Goal: Task Accomplishment & Management: Use online tool/utility

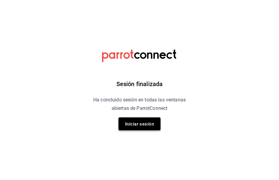
click at [147, 119] on button "Iniciar sesión" at bounding box center [140, 123] width 42 height 13
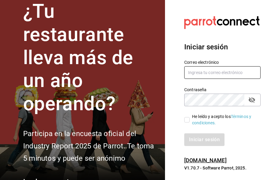
type input "[EMAIL_ADDRESS][DOMAIN_NAME]"
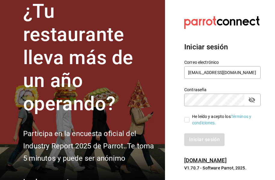
click at [189, 119] on input "He leído y acepto los Términos y condiciones." at bounding box center [186, 119] width 5 height 5
checkbox input "true"
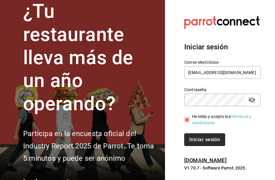
click at [198, 139] on font "Iniciar sesión" at bounding box center [204, 139] width 31 height 6
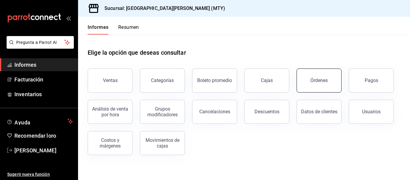
click at [325, 87] on button "Órdenes" at bounding box center [319, 80] width 45 height 24
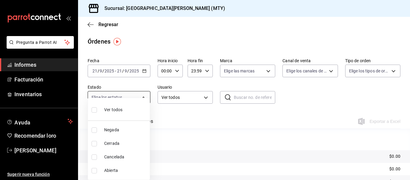
click at [138, 103] on body "Pregunta a Parrot AI Informes Facturación Inventarios Ayuda Recomendar loro Mir…" at bounding box center [205, 90] width 410 height 180
click at [142, 64] on div at bounding box center [205, 90] width 410 height 180
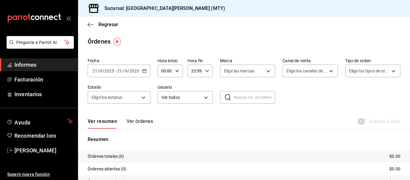
click at [139, 76] on div "2025-09-21 21 / 9 / 2025 - 2025-09-21 21 / 9 / 2025" at bounding box center [119, 71] width 63 height 13
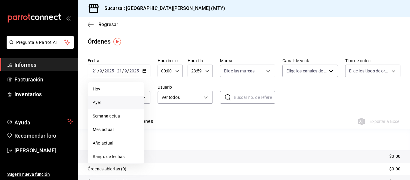
click at [108, 101] on span "Ayer" at bounding box center [116, 102] width 47 height 6
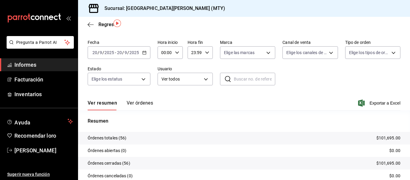
scroll to position [16, 0]
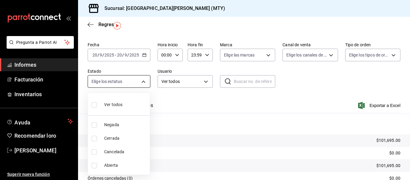
click at [133, 81] on body "Pregunta a Parrot AI Informes Facturación Inventarios Ayuda Recomendar loro Mir…" at bounding box center [205, 90] width 410 height 180
click at [174, 106] on div at bounding box center [205, 90] width 410 height 180
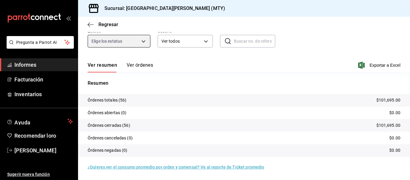
scroll to position [0, 0]
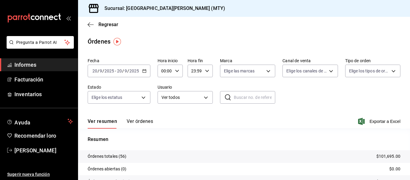
click at [142, 121] on font "Ver órdenes" at bounding box center [140, 121] width 26 height 6
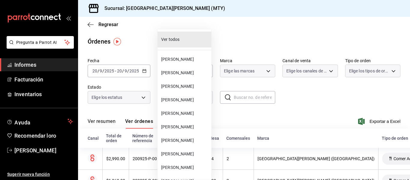
click at [186, 101] on body "Pregunta a Parrot AI Informes Facturación Inventarios Ayuda Recomendar loro Mir…" at bounding box center [205, 90] width 410 height 180
click at [177, 61] on font "Joab Vera" at bounding box center [177, 59] width 33 height 5
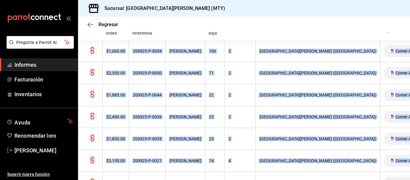
scroll to position [171, 0]
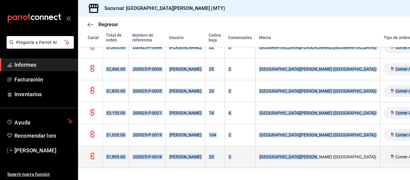
drag, startPoint x: 106, startPoint y: 159, endPoint x: 289, endPoint y: 153, distance: 182.9
click at [289, 153] on tbody "$1,060.00 200925-P-0054 Joab Vera 100 2 San Juan Grill (Nuevo Sur) Comer Aquí 2…" at bounding box center [295, 79] width 434 height 175
copy tbody "$1,060.00 200925-P-0054 Joab Vera 100 2 San Juan Grill (Nuevo Sur) Comer Aquí 2…"
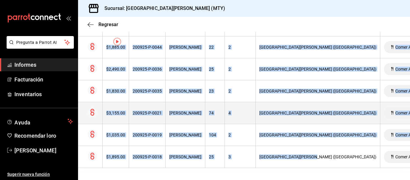
scroll to position [0, 0]
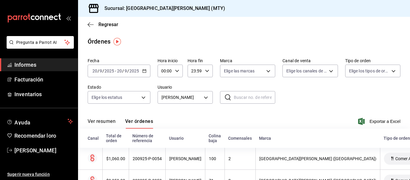
click at [181, 104] on div "Fecha 2025-09-20 20 / 9 / 2025 - 2025-09-20 20 / 9 / 2025 Hora inicio 00:00 Hor…" at bounding box center [244, 83] width 313 height 55
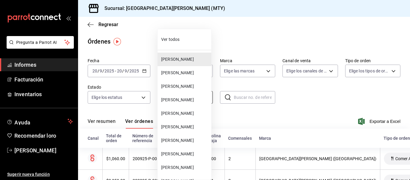
click at [181, 101] on body "Pregunta a Parrot AI Informes Facturación Inventarios Ayuda Recomendar loro Mir…" at bounding box center [205, 90] width 410 height 180
click at [172, 73] on font "Fidel Ahuma" at bounding box center [177, 72] width 33 height 5
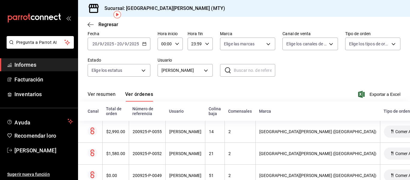
scroll to position [9, 0]
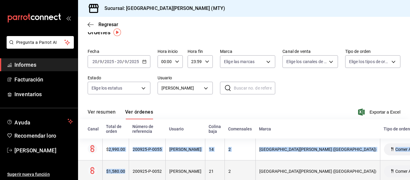
drag, startPoint x: 108, startPoint y: 150, endPoint x: 131, endPoint y: 168, distance: 28.9
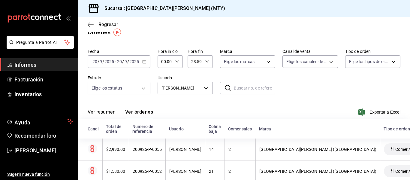
click at [106, 100] on div "Fecha 2025-09-20 20 / 9 / 2025 - 2025-09-20 20 / 9 / 2025 Hora inicio 00:00 Hor…" at bounding box center [244, 73] width 313 height 55
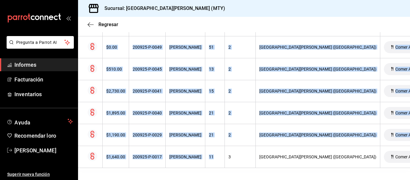
scroll to position [171, 0]
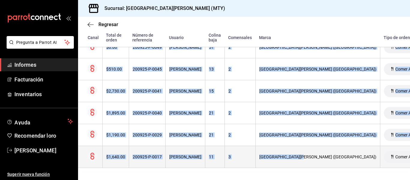
drag, startPoint x: 104, startPoint y: 150, endPoint x: 284, endPoint y: 155, distance: 179.6
click at [284, 155] on tbody "$2,990.00 200925-P-0055 Fidel Ahuma 14 2 San Juan Grill (Nuevo Sur) Comer Aquí …" at bounding box center [295, 79] width 434 height 175
copy tbody "$2,990.00 200925-P-0055 Fidel Ahuma 14 2 San Juan Grill (Nuevo Sur) Comer Aquí …"
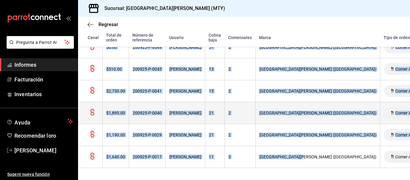
scroll to position [0, 0]
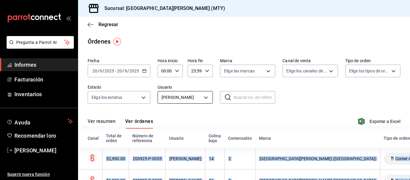
click at [177, 99] on body "Pregunta a Parrot AI Informes Facturación Inventarios Ayuda Recomendar loro Mir…" at bounding box center [205, 90] width 410 height 180
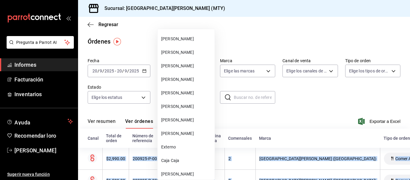
scroll to position [89, 0]
click at [173, 52] on font "Alberto Hoyuela" at bounding box center [177, 51] width 33 height 5
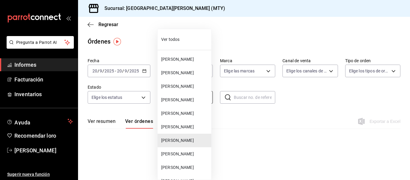
click at [183, 102] on body "Pregunta a Parrot AI Informes Facturación Inventarios Ayuda Recomendar loro Mir…" at bounding box center [205, 90] width 410 height 180
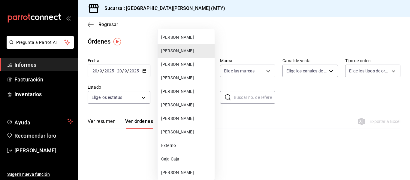
scroll to position [92, 0]
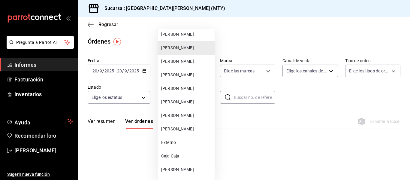
click at [177, 65] on li "Julián Macías" at bounding box center [186, 62] width 57 height 14
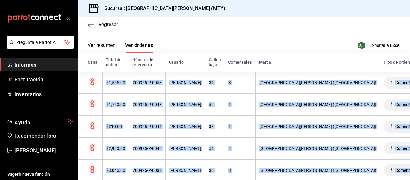
scroll to position [193, 0]
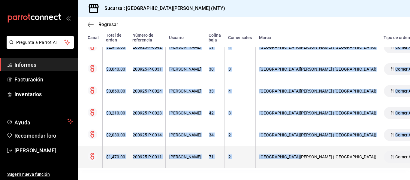
drag, startPoint x: 106, startPoint y: 121, endPoint x: 284, endPoint y: 152, distance: 180.0
click at [284, 152] on tbody "$1,555.00 200925-P-0053 Julián Macías 31 3 San Juan Grill (Nuevo Sur) Comer Aqu…" at bounding box center [295, 69] width 434 height 197
copy tbody "$1,555.00 200925-P-0053 Julián Macías 31 3 San Juan Grill (Nuevo Sur) Comer Aqu…"
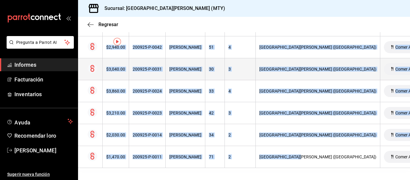
scroll to position [0, 0]
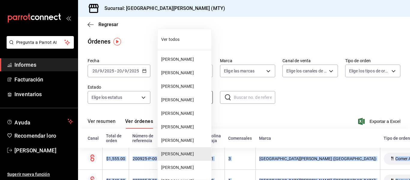
click at [201, 102] on body "Pregunta a Parrot AI Informes Facturación Inventarios Ayuda Recomendar loro Mir…" at bounding box center [205, 90] width 410 height 180
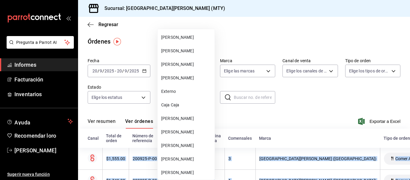
scroll to position [147, 0]
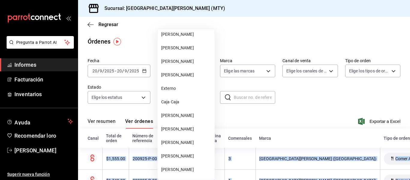
drag, startPoint x: 171, startPoint y: 57, endPoint x: 151, endPoint y: 102, distance: 49.0
click at [171, 58] on li "Mauricio Loera" at bounding box center [186, 62] width 57 height 14
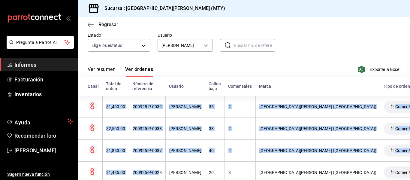
scroll to position [95, 0]
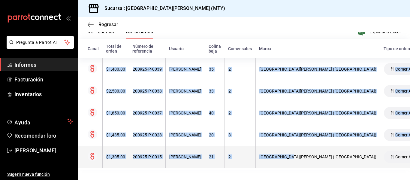
drag, startPoint x: 106, startPoint y: 107, endPoint x: 279, endPoint y: 152, distance: 178.7
click at [279, 152] on tbody "$1,400.00 200925-P-0039 Mauricio Loera 35 2 San Juan Grill (Nuevo Sur) Comer Aq…" at bounding box center [295, 113] width 434 height 110
copy tbody "$1,400.00 200925-P-0039 Mauricio Loera 35 2 San Juan Grill (Nuevo Sur) Comer Aq…"
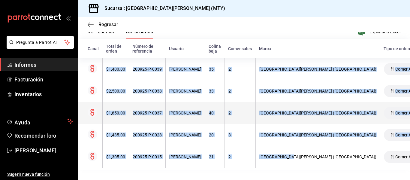
scroll to position [0, 0]
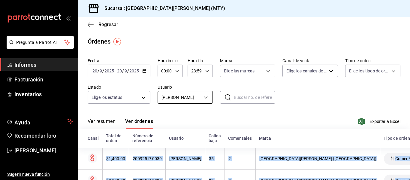
click at [189, 97] on body "Pregunta a Parrot AI Informes Facturación Inventarios Ayuda Recomendar loro Mir…" at bounding box center [205, 90] width 410 height 180
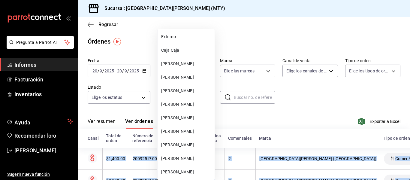
scroll to position [198, 0]
click at [171, 45] on li "Caja Caja" at bounding box center [186, 50] width 57 height 14
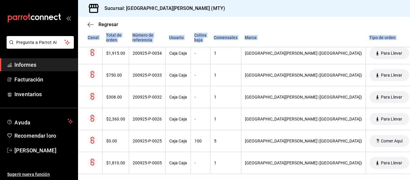
scroll to position [128, 0]
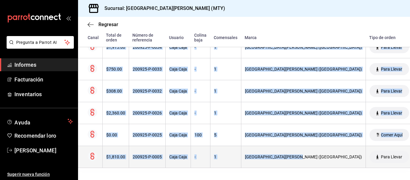
drag, startPoint x: 107, startPoint y: 101, endPoint x: 289, endPoint y: 154, distance: 189.6
click at [289, 154] on tbody "$1,915.00 200925-P-0034 Caja Caja - 1 San Juan Grill (Nuevo Sur) Para Llevar 20…" at bounding box center [287, 102] width 419 height 132
copy tbody "$1,915.00 200925-P-0034 Caja Caja - 1 San Juan Grill (Nuevo Sur) Para Llevar 20…"
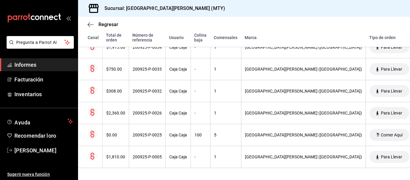
click at [190, 171] on main "Regresar Órdenes Fecha 2025-09-20 20 / 9 / 2025 - 2025-09-20 20 / 9 / 2025 Hora…" at bounding box center [244, 37] width 332 height 286
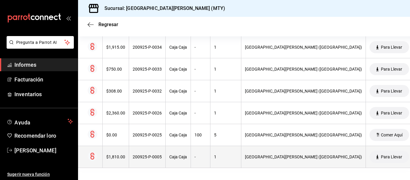
scroll to position [0, 0]
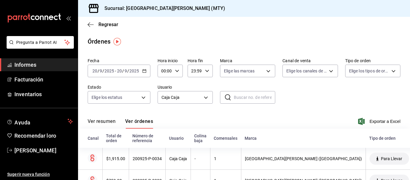
click at [143, 72] on icon "button" at bounding box center [144, 71] width 4 height 4
click at [172, 95] on body "Pregunta a Parrot AI Informes Facturación Inventarios Ayuda Recomendar loro Mir…" at bounding box center [205, 90] width 410 height 180
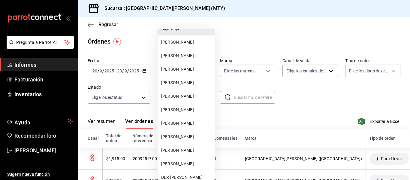
scroll to position [220, 0]
click at [174, 69] on font "Enrique Mesas" at bounding box center [177, 68] width 33 height 5
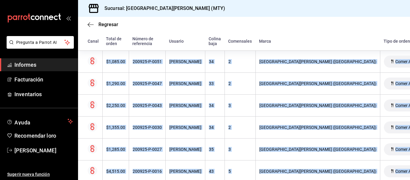
scroll to position [150, 0]
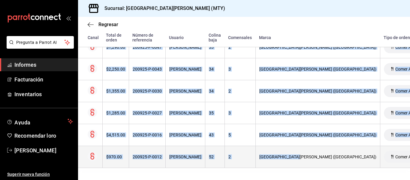
drag, startPoint x: 106, startPoint y: 86, endPoint x: 285, endPoint y: 154, distance: 191.7
click at [285, 154] on tbody "$1,085.00 200925-P-0051 Enrique Mesas 34 2 San Juan Grill (Nuevo Sur) Comer Aqu…" at bounding box center [295, 90] width 434 height 153
copy tbody "$1,085.00 200925-P-0051 Enrique Mesas 34 2 San Juan Grill (Nuevo Sur) Comer Aqu…"
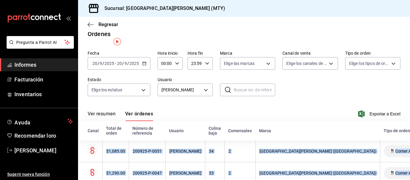
scroll to position [0, 0]
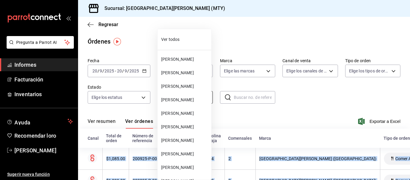
click at [169, 99] on body "Pregunta a Parrot AI Informes Facturación Inventarios Ayuda Recomendar loro Mir…" at bounding box center [205, 90] width 410 height 180
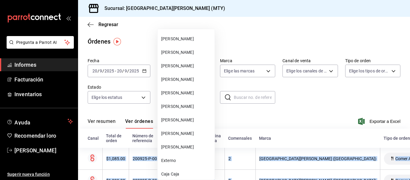
scroll to position [87, 0]
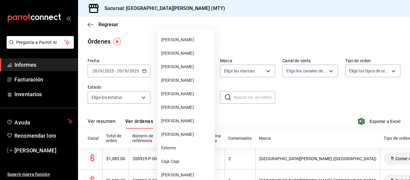
click at [234, 111] on div at bounding box center [205, 90] width 410 height 180
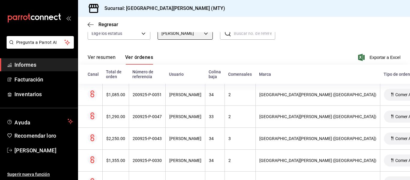
scroll to position [0, 0]
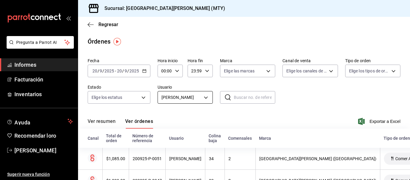
click at [174, 102] on div "Fecha 2025-09-20 20 / 9 / 2025 - 2025-09-20 20 / 9 / 2025 Hora inicio 00:00 Hor…" at bounding box center [244, 83] width 313 height 55
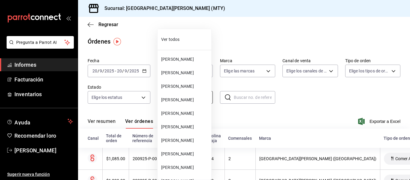
click at [174, 102] on body "Pregunta a Parrot AI Informes Facturación Inventarios Ayuda Recomendar loro Mir…" at bounding box center [205, 90] width 410 height 180
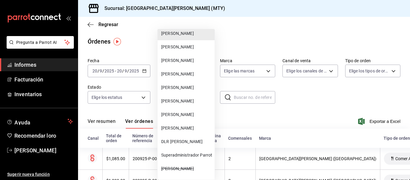
scroll to position [295, 0]
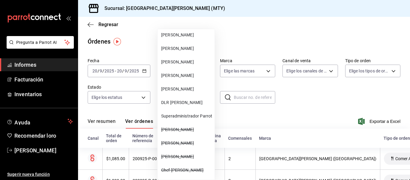
click at [169, 76] on font "Arturo Mesas" at bounding box center [177, 75] width 33 height 5
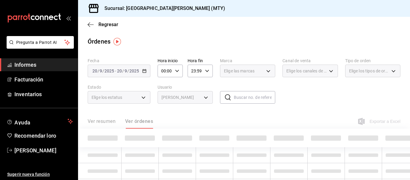
type input "0e27d321-ad4b-448c-b195-30424cb370ac"
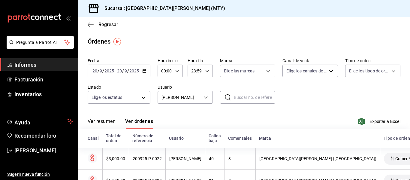
click at [151, 113] on div "Ver resumen Ver órdenes Exportar a Excel" at bounding box center [244, 120] width 313 height 18
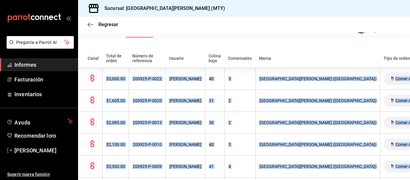
scroll to position [259, 0]
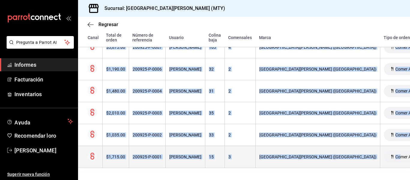
drag, startPoint x: 107, startPoint y: 66, endPoint x: 325, endPoint y: 155, distance: 235.4
click at [325, 155] on tbody "$3,000.00 200925-P-0022 Arturo Mesas 40 3 San Juan Grill (Nuevo Sur) Comer Aquí…" at bounding box center [295, 36] width 434 height 263
copy tbody "$3,000.00 200925-P-0022 Arturo Mesas 40 3 San Juan Grill (Nuevo Sur) Comer Aquí…"
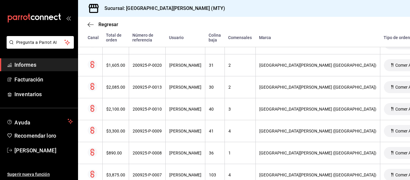
scroll to position [104, 0]
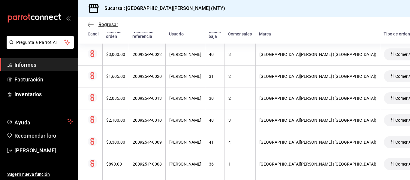
drag, startPoint x: 102, startPoint y: 21, endPoint x: 104, endPoint y: 26, distance: 5.5
click at [104, 26] on div "Regresar" at bounding box center [244, 24] width 332 height 15
click at [104, 26] on font "Regresar" at bounding box center [108, 25] width 20 height 6
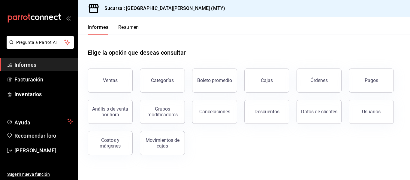
click at [215, 156] on div "Elige la opción que deseas consultar Ventas Categorías Boleto promedio Cajas Ór…" at bounding box center [244, 100] width 332 height 130
click at [316, 92] on div "Ventas Categorías Boleto promedio Cajas Órdenes Pagos Análisis de venta por hor…" at bounding box center [240, 108] width 320 height 94
click at [326, 77] on button "Órdenes" at bounding box center [319, 80] width 45 height 24
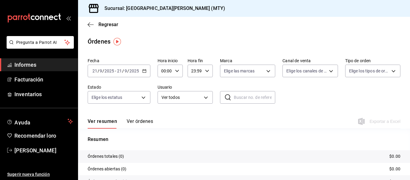
click at [130, 71] on input "2025" at bounding box center [134, 70] width 10 height 5
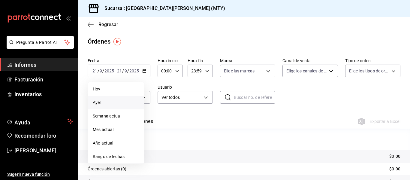
click at [116, 104] on span "Ayer" at bounding box center [116, 102] width 47 height 6
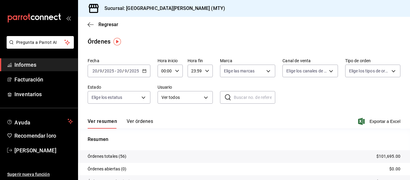
scroll to position [11, 0]
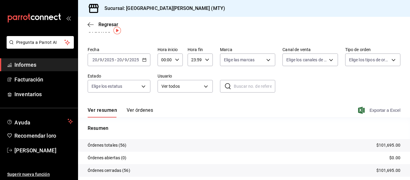
click at [368, 107] on span "Exportar a Excel" at bounding box center [379, 110] width 41 height 7
click at [134, 63] on div "2025-09-20 20 / 9 / 2025 - 2025-09-20 20 / 9 / 2025" at bounding box center [119, 59] width 63 height 13
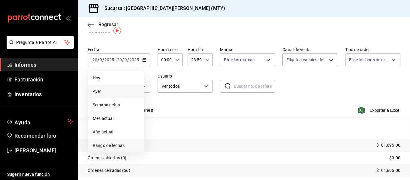
click at [104, 141] on li "Rango de fechas" at bounding box center [116, 146] width 56 height 14
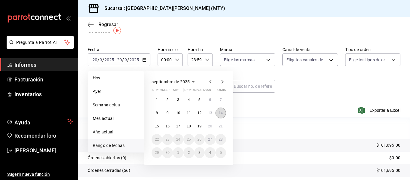
click at [218, 116] on div "1 2 3 4 5 6 7 8 9 10 11 12 13 14 15 16 17 18 19 20 21 22 23 24 25 26 27 28 29 3…" at bounding box center [189, 126] width 74 height 64
drag, startPoint x: 218, startPoint y: 116, endPoint x: 213, endPoint y: 124, distance: 9.8
click at [213, 124] on div "1 2 3 4 5 6 7 8 9 10 11 12 13 14 15 16 17 18 19 20 21 22 23 24 25 26 27 28 29 3…" at bounding box center [189, 126] width 74 height 64
click at [213, 124] on button "20" at bounding box center [210, 126] width 11 height 11
click at [219, 115] on font "14" at bounding box center [221, 113] width 4 height 4
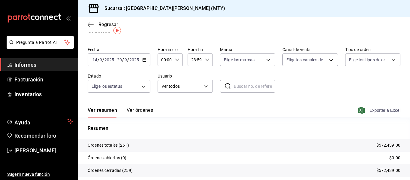
click at [376, 112] on font "Exportar a Excel" at bounding box center [385, 110] width 31 height 5
